Goal: Information Seeking & Learning: Learn about a topic

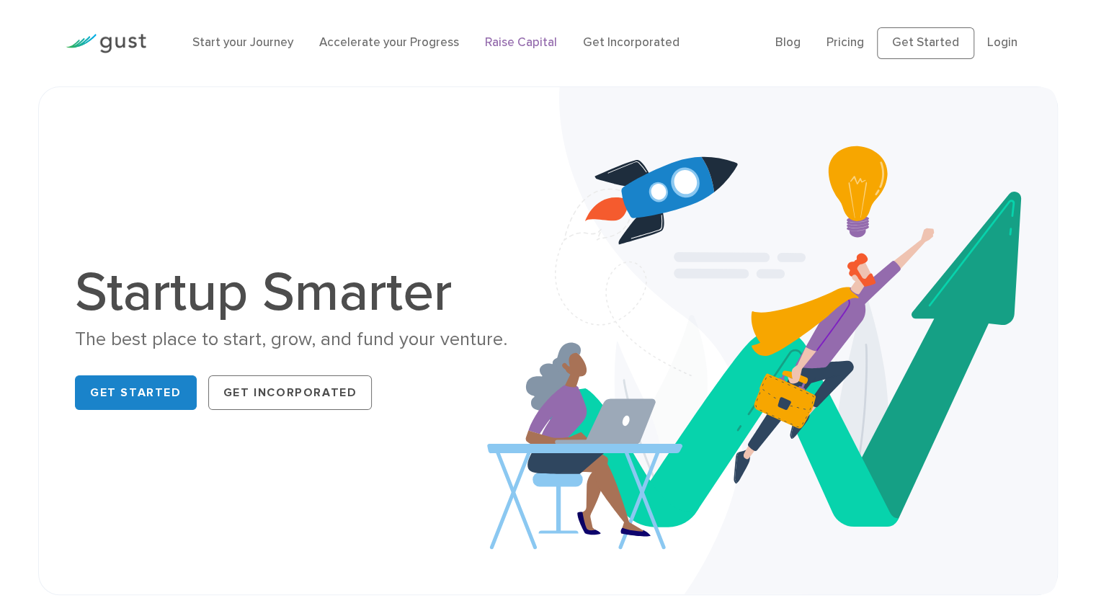
click at [517, 43] on link "Raise Capital" at bounding box center [521, 42] width 72 height 14
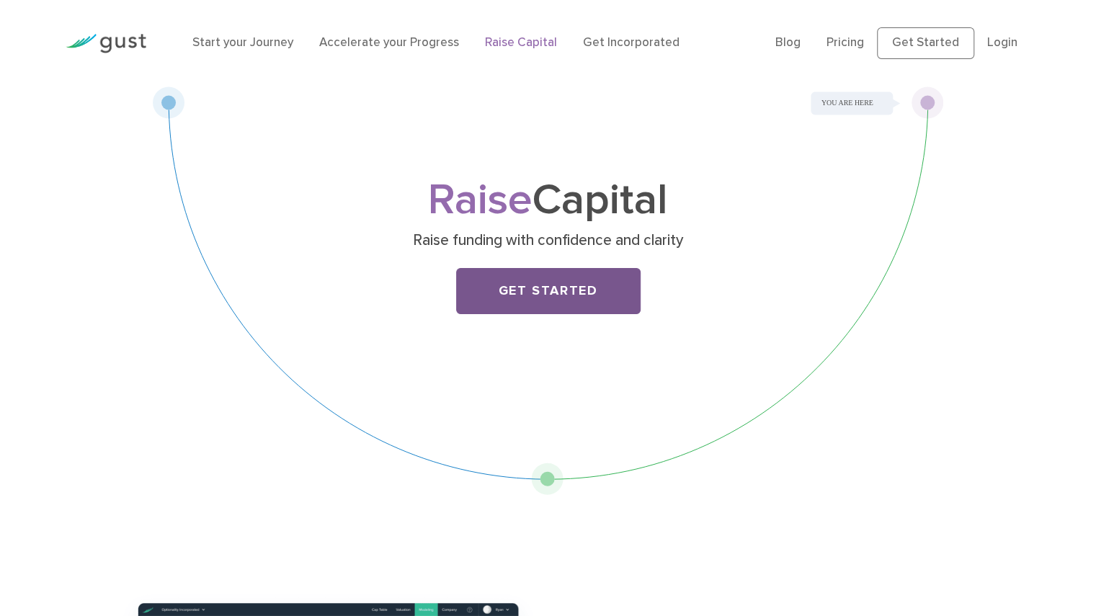
click at [555, 286] on link "Get Started" at bounding box center [548, 291] width 185 height 46
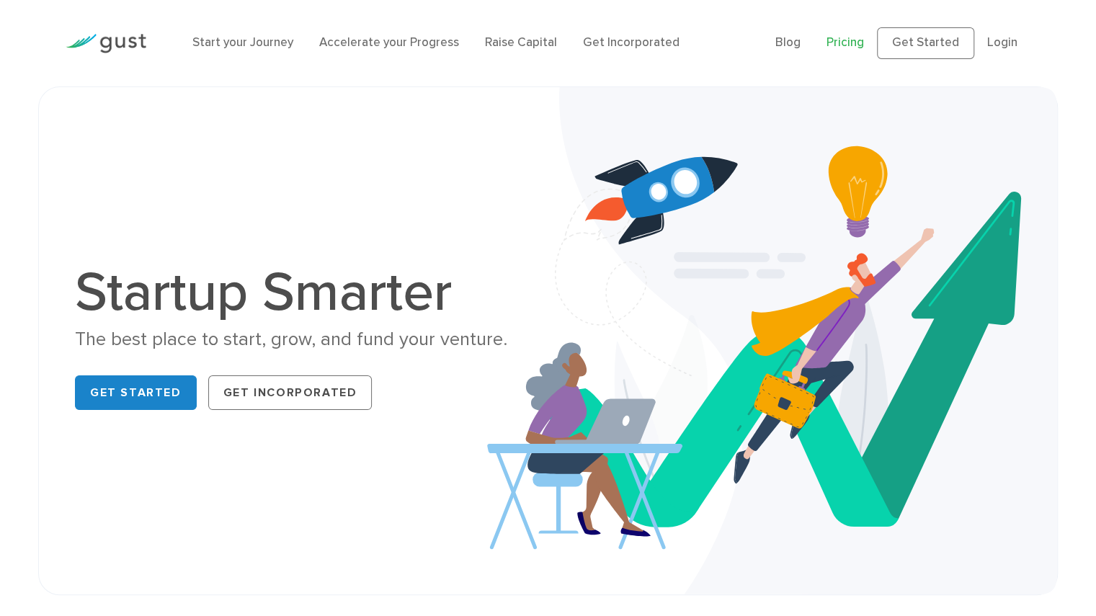
click at [858, 47] on link "Pricing" at bounding box center [845, 42] width 37 height 14
